Goal: Information Seeking & Learning: Learn about a topic

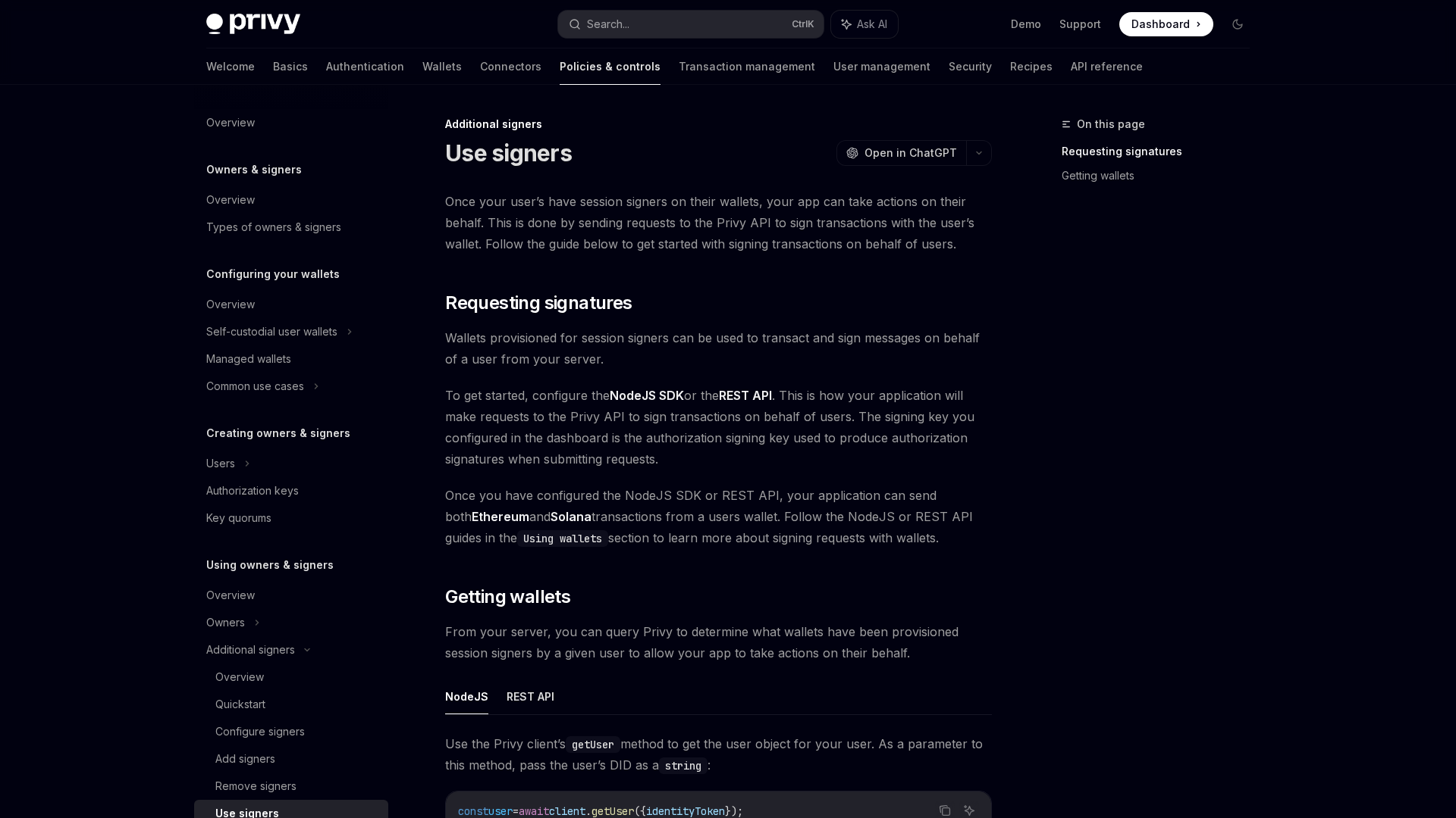
scroll to position [362, 0]
